Goal: Transaction & Acquisition: Purchase product/service

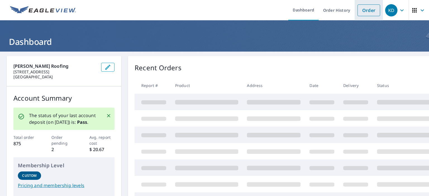
click at [367, 12] on link "Order" at bounding box center [368, 10] width 23 height 12
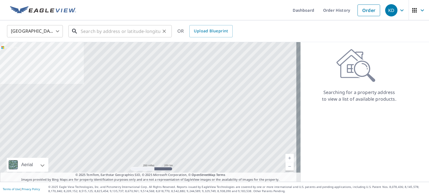
click at [128, 30] on input "text" at bounding box center [121, 31] width 80 height 16
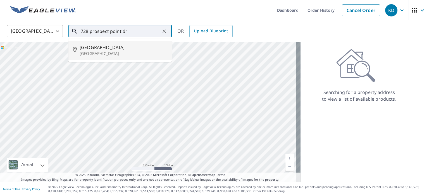
click at [96, 49] on span "[GEOGRAPHIC_DATA]" at bounding box center [124, 47] width 88 height 7
type input "[STREET_ADDRESS]"
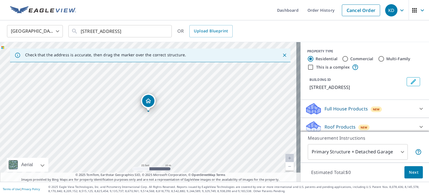
drag, startPoint x: 153, startPoint y: 119, endPoint x: 153, endPoint y: 115, distance: 3.4
drag, startPoint x: 147, startPoint y: 94, endPoint x: 139, endPoint y: 89, distance: 9.8
drag, startPoint x: 154, startPoint y: 83, endPoint x: 153, endPoint y: 50, distance: 33.0
click at [153, 50] on div "Check that the address is accurate, then drag the marker over the correct struc…" at bounding box center [150, 112] width 300 height 140
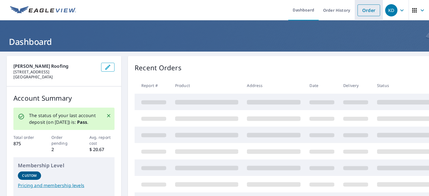
click at [369, 9] on link "Order" at bounding box center [368, 10] width 23 height 12
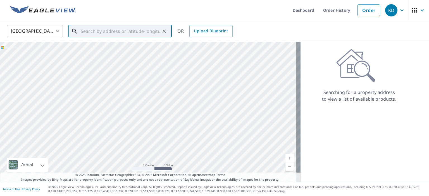
click at [137, 32] on input "text" at bounding box center [121, 31] width 80 height 16
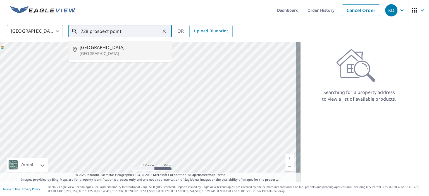
click at [98, 50] on span "[GEOGRAPHIC_DATA]" at bounding box center [124, 47] width 88 height 7
type input "[STREET_ADDRESS]"
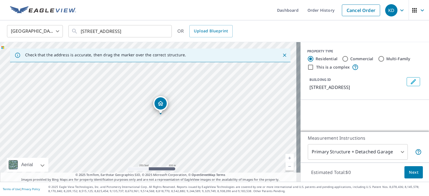
click at [108, 66] on div "[STREET_ADDRESS]" at bounding box center [150, 112] width 300 height 140
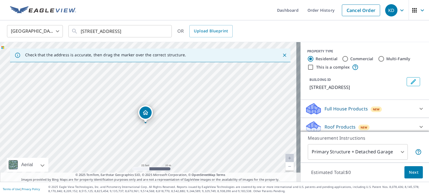
drag, startPoint x: 145, startPoint y: 107, endPoint x: 143, endPoint y: 110, distance: 3.5
drag, startPoint x: 183, startPoint y: 98, endPoint x: 152, endPoint y: 98, distance: 31.3
click at [152, 98] on div "[STREET_ADDRESS]" at bounding box center [150, 112] width 300 height 140
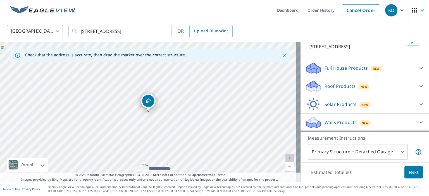
scroll to position [47, 0]
click at [306, 87] on icon at bounding box center [313, 84] width 14 height 7
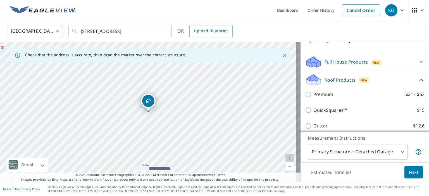
scroll to position [110, 0]
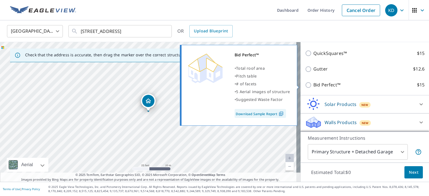
click at [305, 85] on input "Bid Perfect™ $15" at bounding box center [309, 85] width 8 height 7
checkbox input "true"
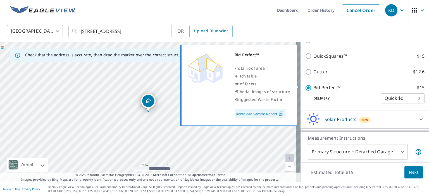
scroll to position [118, 0]
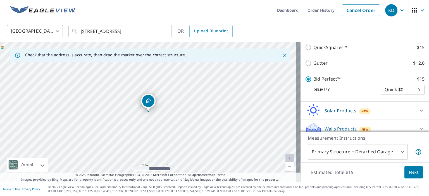
click at [409, 172] on span "Next" at bounding box center [413, 172] width 9 height 7
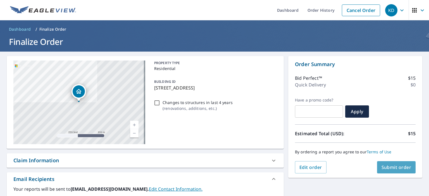
click at [392, 166] on span "Submit order" at bounding box center [396, 167] width 30 height 6
checkbox input "true"
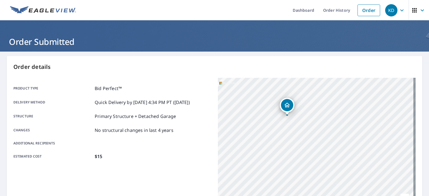
drag, startPoint x: 299, startPoint y: 151, endPoint x: 303, endPoint y: 146, distance: 7.2
click at [303, 146] on div "[STREET_ADDRESS]" at bounding box center [317, 148] width 198 height 140
